Goal: Go to known website: Go to known website

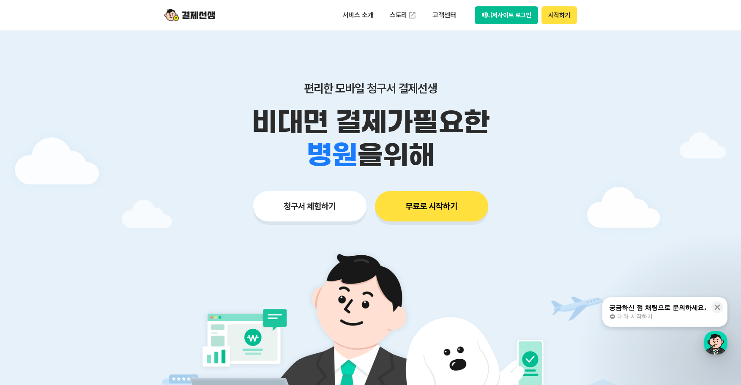
click at [525, 21] on button "매니저사이트 로그인" at bounding box center [507, 15] width 64 height 18
click at [241, 359] on img at bounding box center [370, 357] width 395 height 237
